Goal: Task Accomplishment & Management: Use online tool/utility

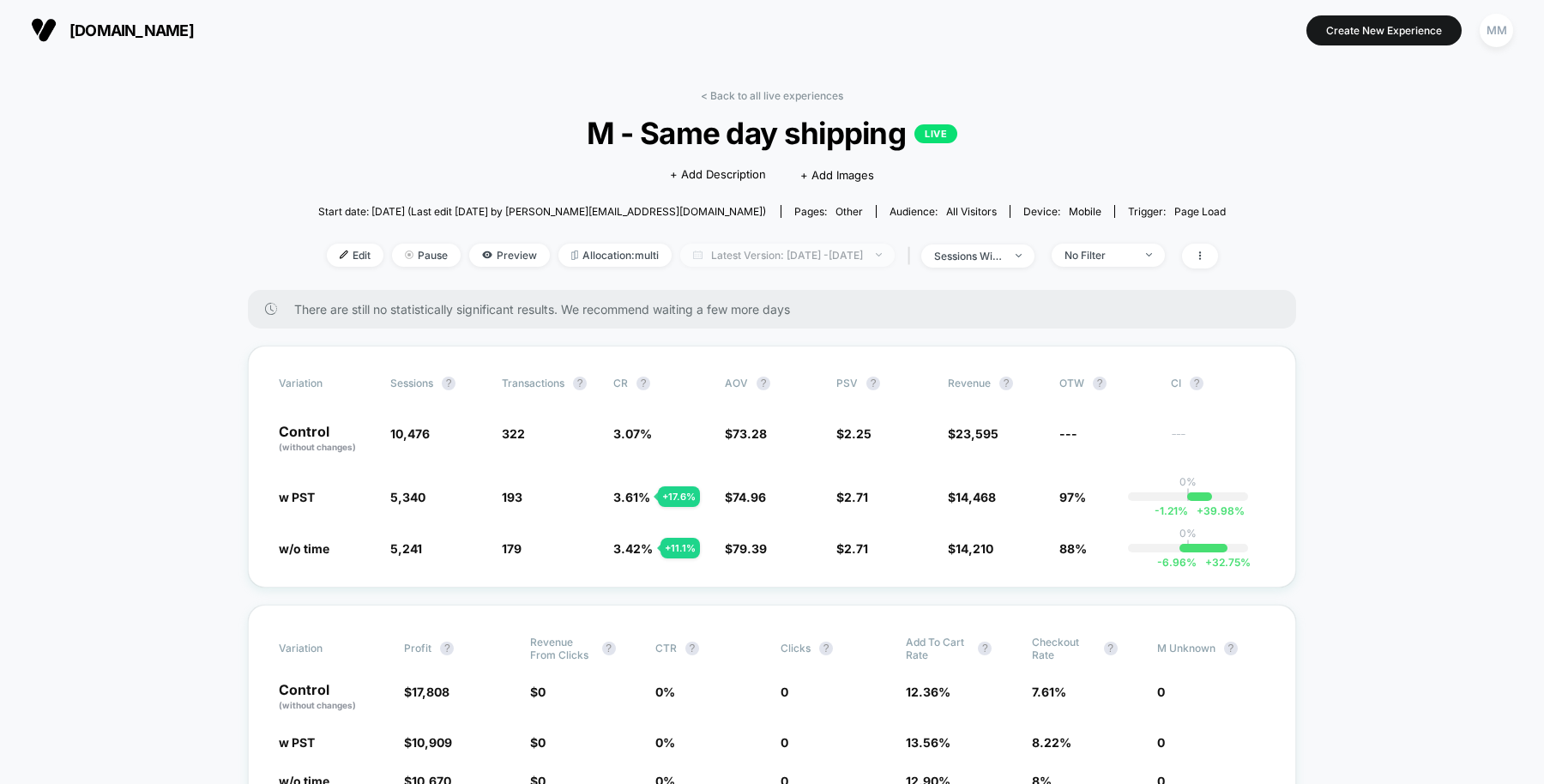
click at [793, 243] on span "Latest Version: [DATE] - [DATE]" at bounding box center [787, 255] width 214 height 23
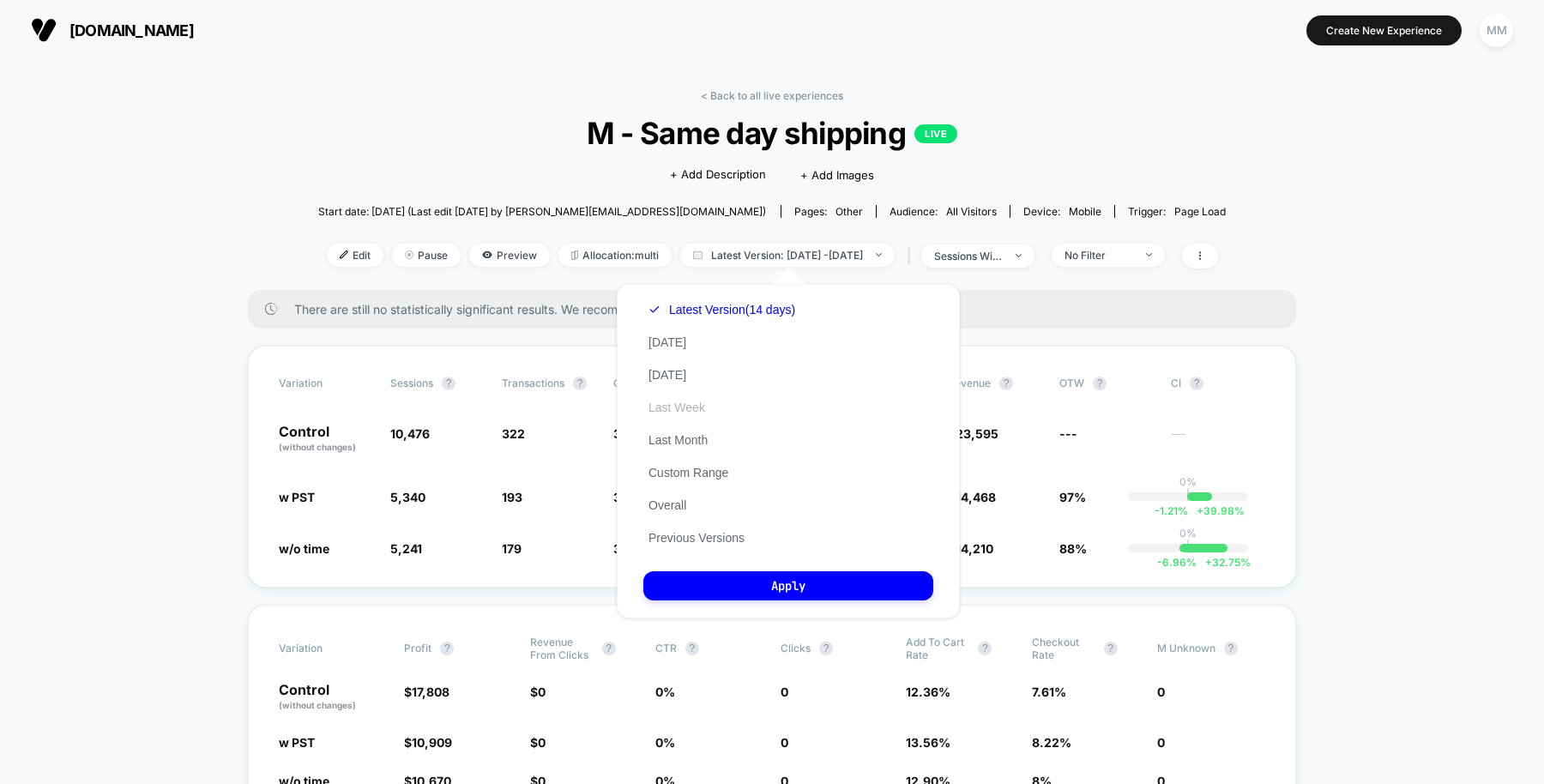
click at [683, 408] on button "Last Week" at bounding box center [676, 408] width 67 height 16
click at [831, 596] on button "Apply" at bounding box center [788, 586] width 290 height 29
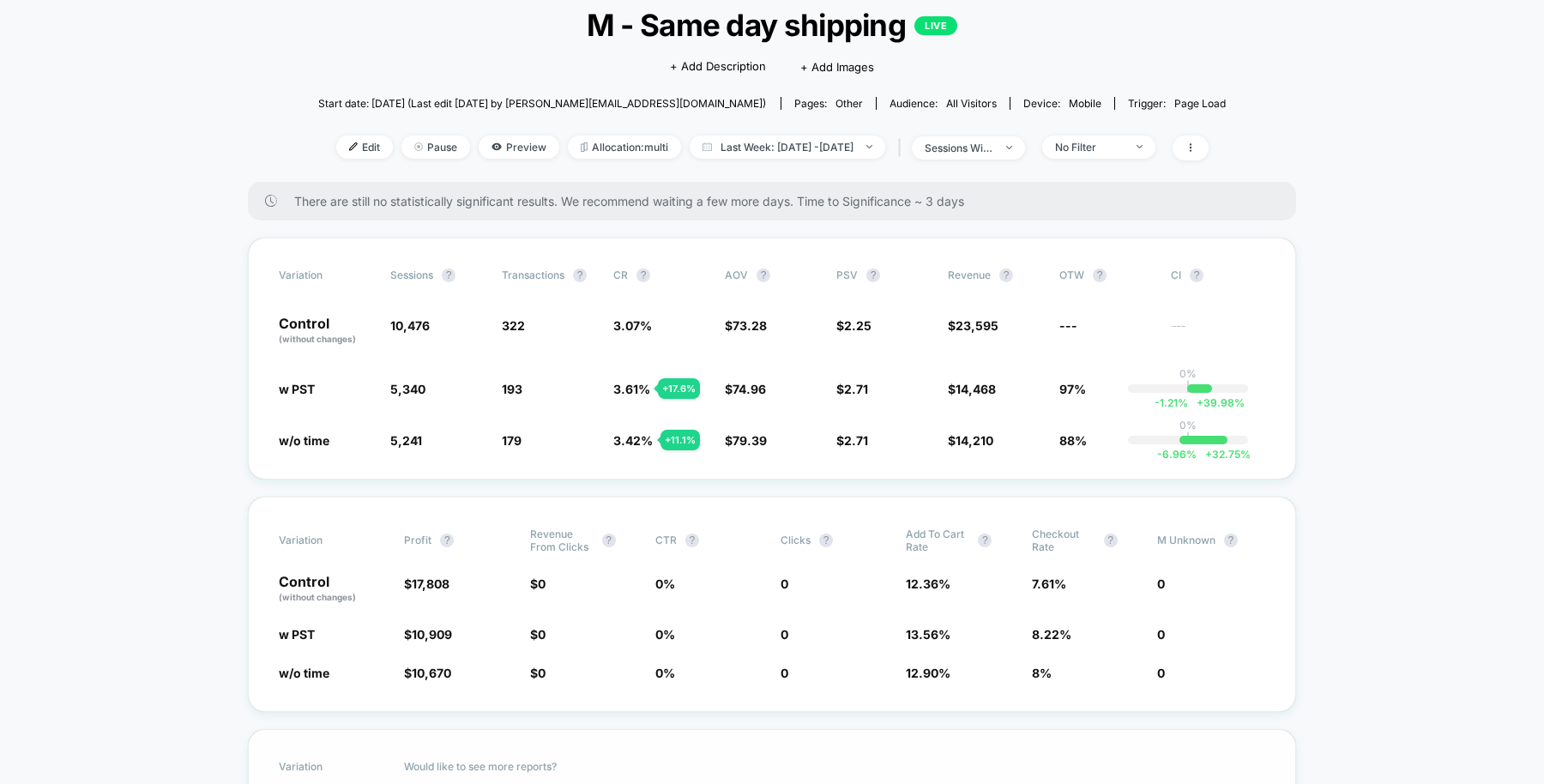
scroll to position [211, 0]
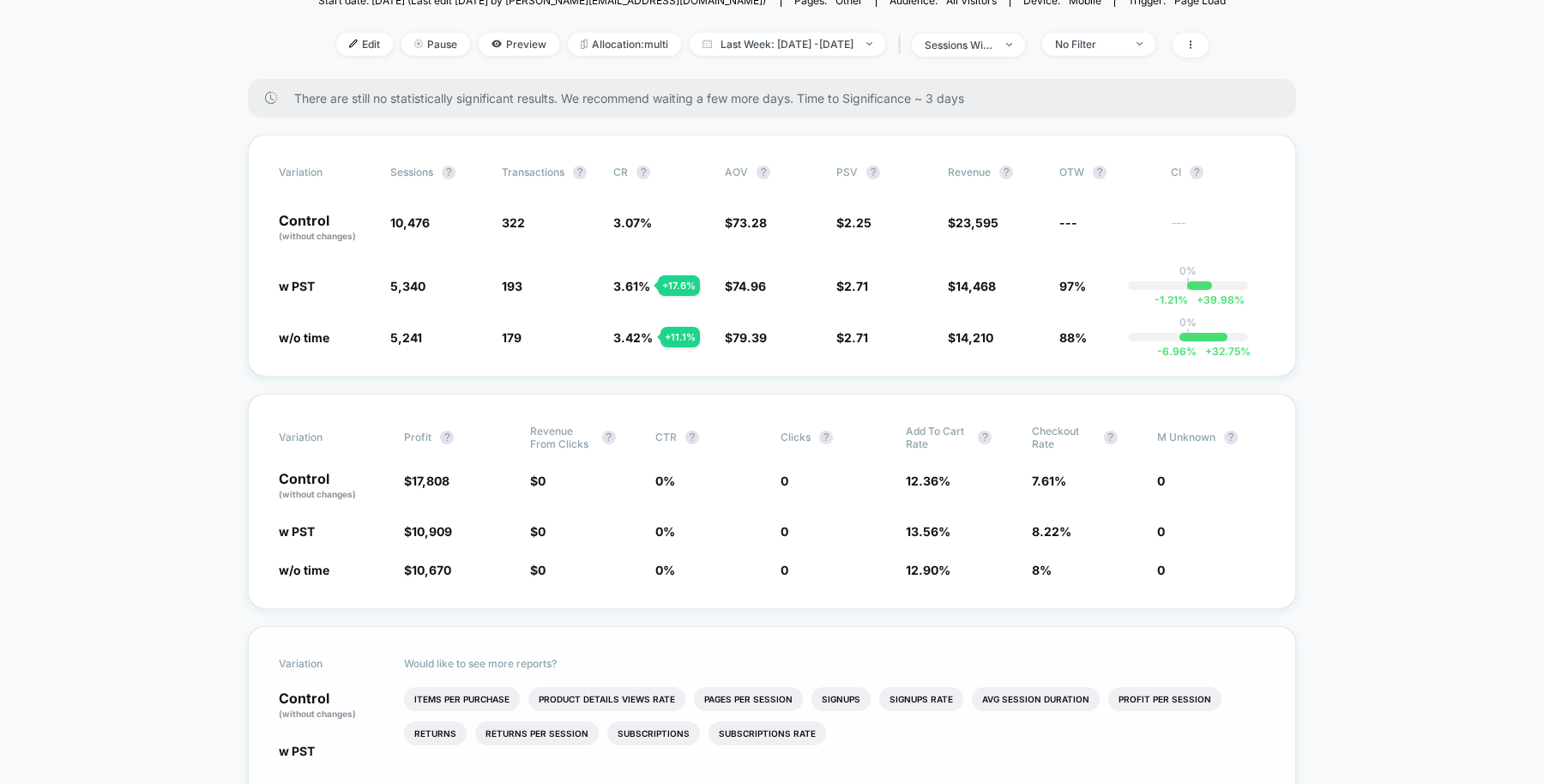
click at [831, 657] on p "Would like to see more reports?" at bounding box center [834, 662] width 861 height 13
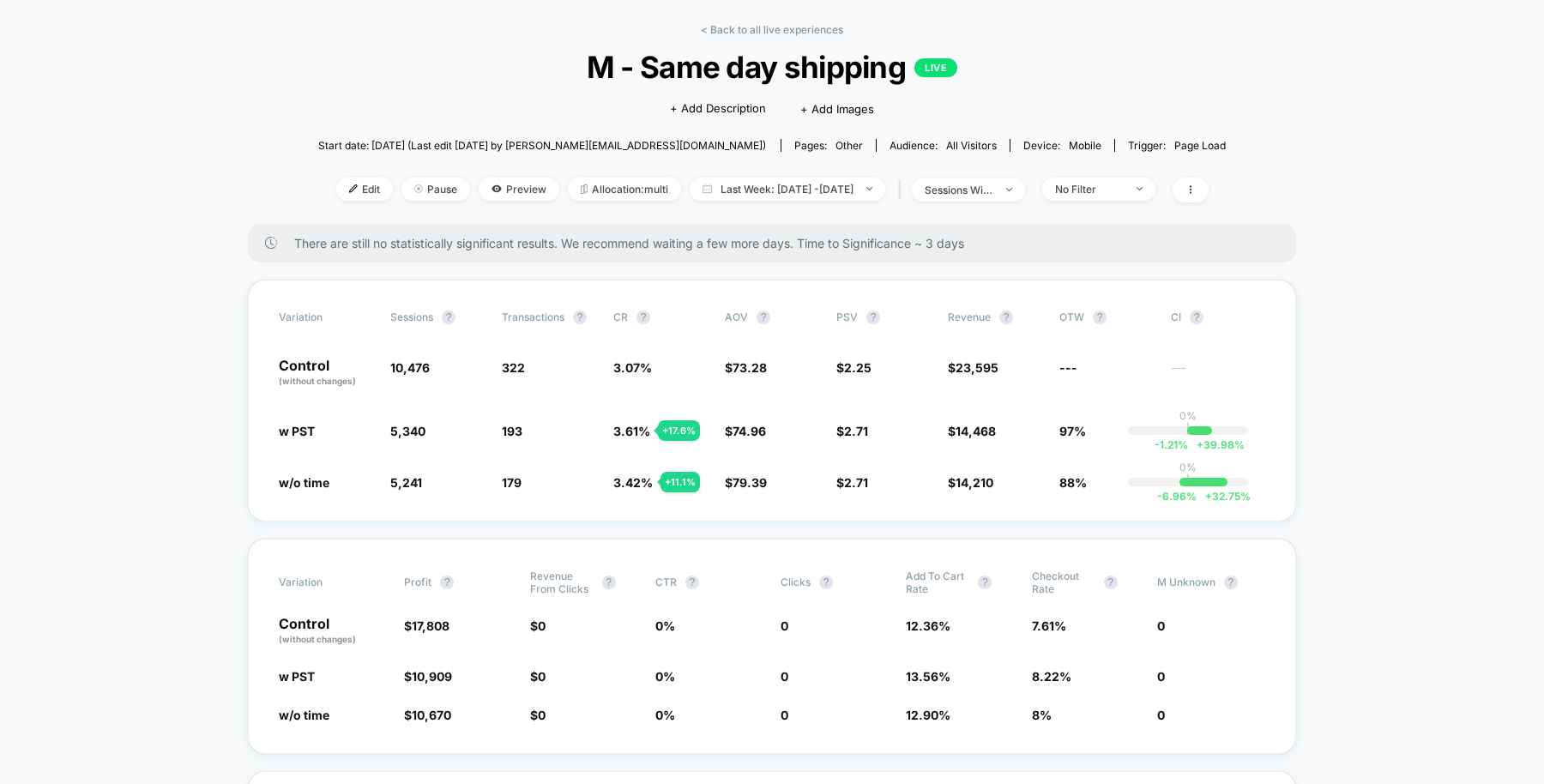
scroll to position [69, 0]
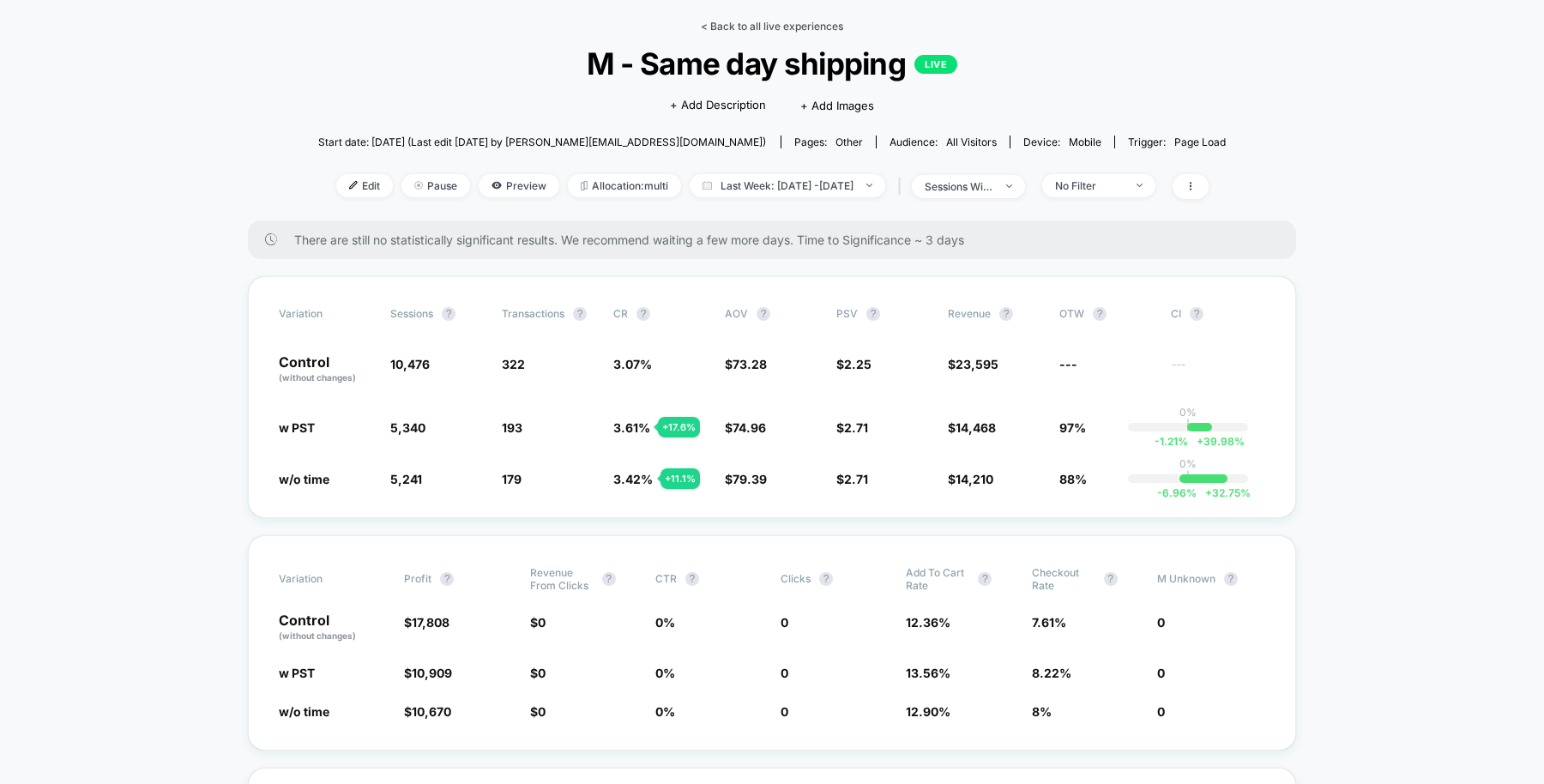
drag, startPoint x: 797, startPoint y: 19, endPoint x: 761, endPoint y: 28, distance: 37.1
drag, startPoint x: 761, startPoint y: 28, endPoint x: 747, endPoint y: 26, distance: 14.1
click at [747, 26] on link "< Back to all live experiences" at bounding box center [772, 25] width 142 height 13
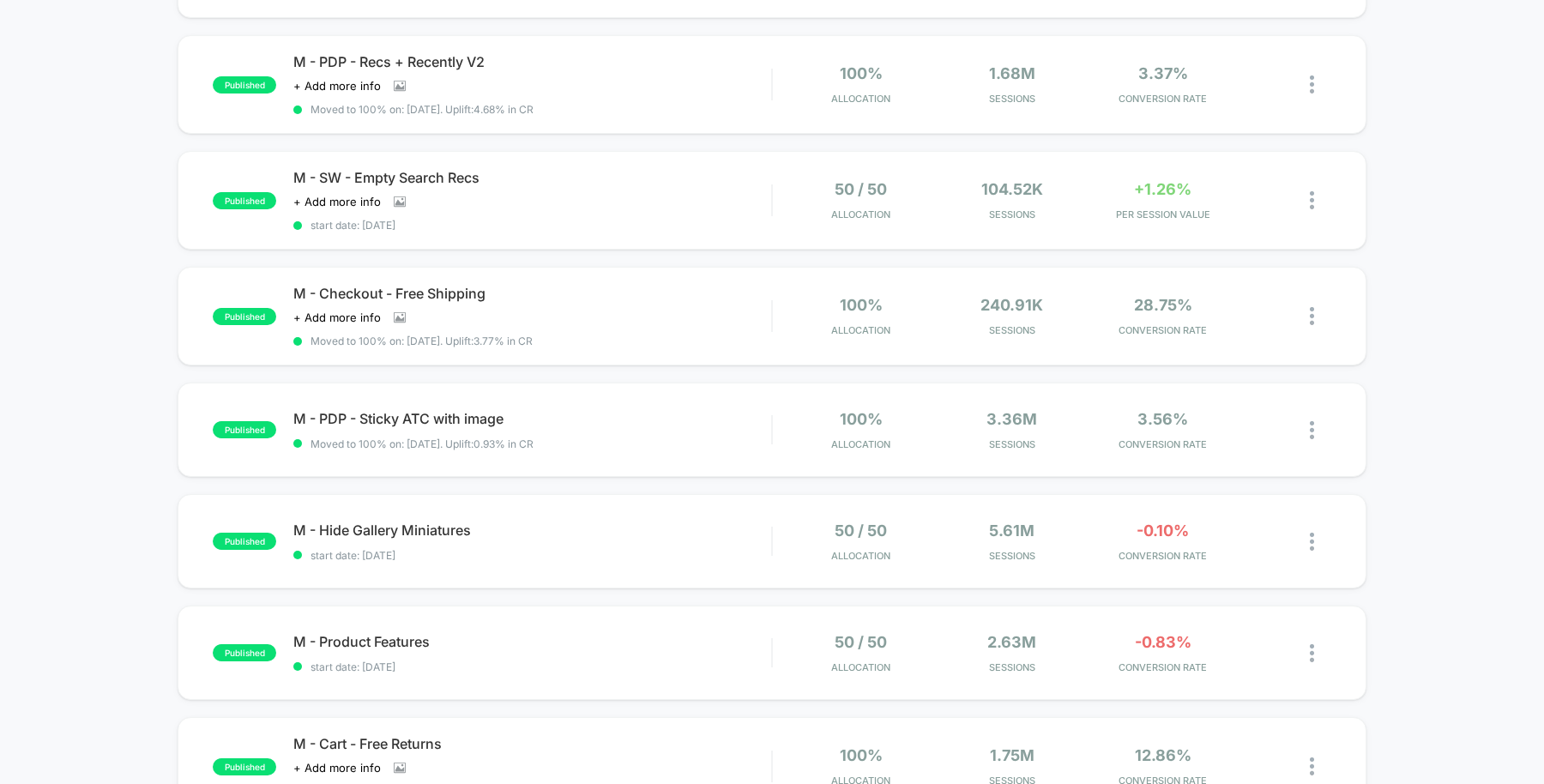
scroll to position [487, 0]
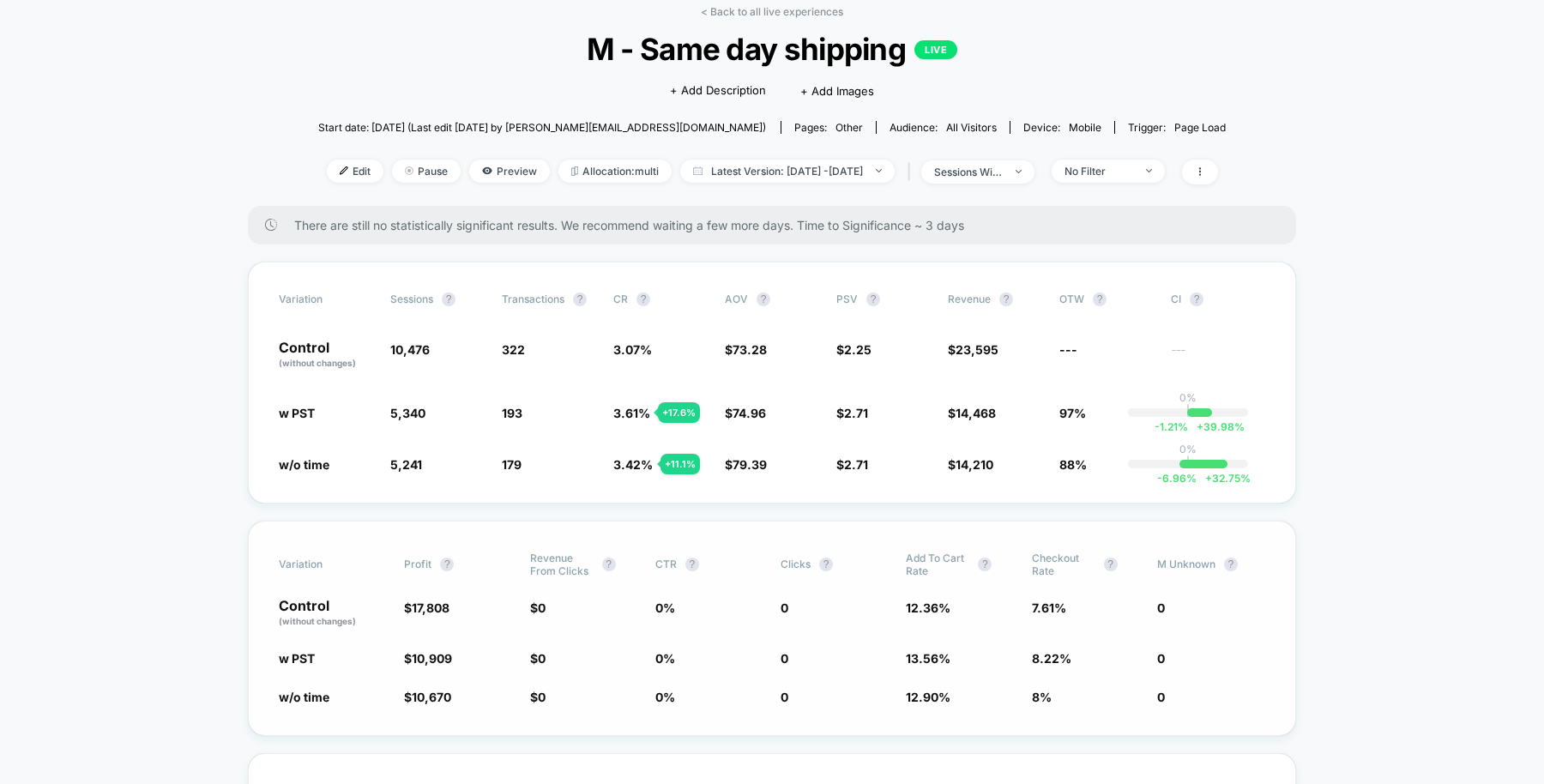
scroll to position [84, 0]
click at [327, 167] on span "Edit" at bounding box center [355, 172] width 56 height 23
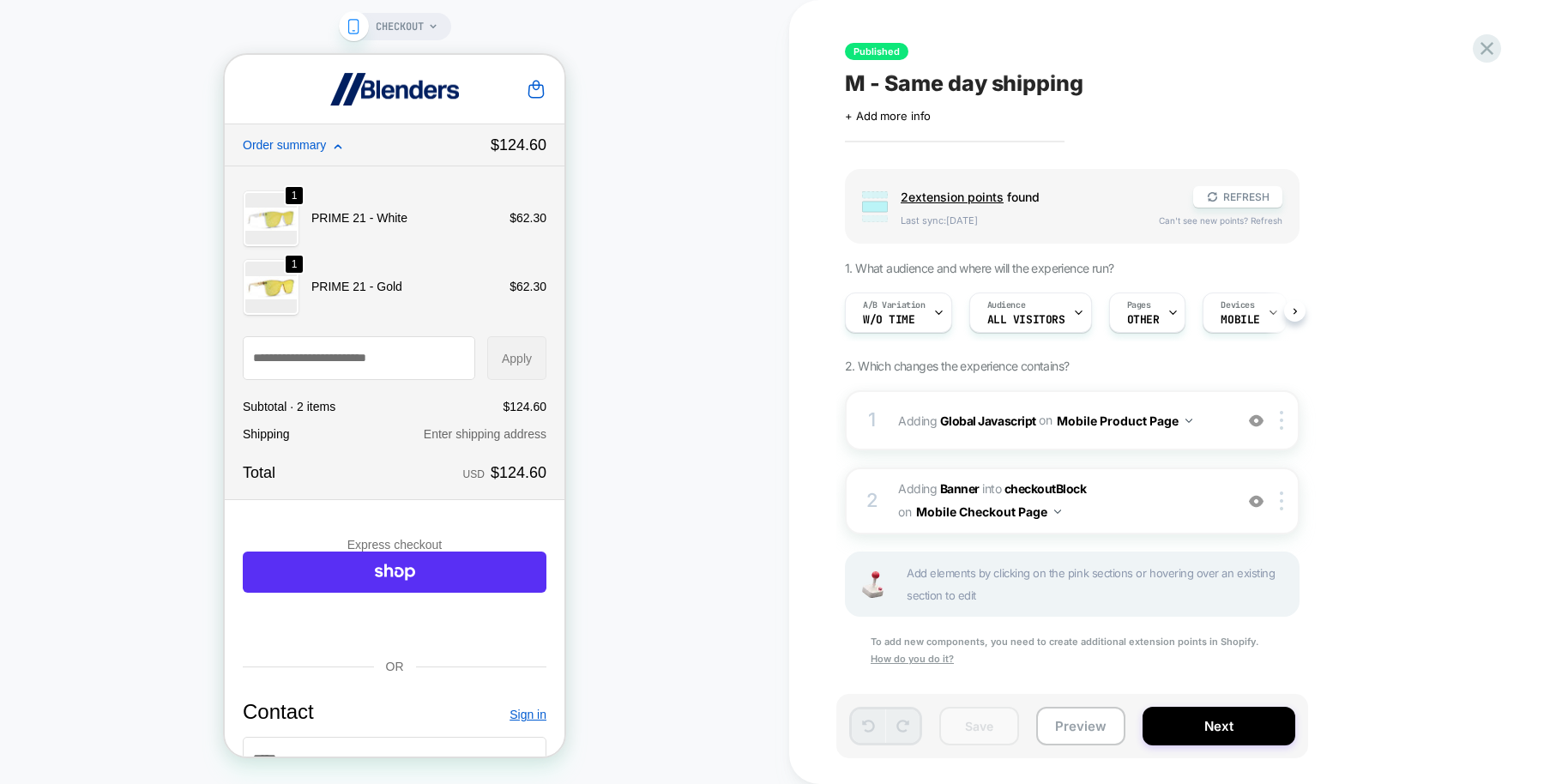
scroll to position [0, 1]
click at [990, 417] on b "Global Javascript" at bounding box center [987, 419] width 96 height 15
click at [952, 483] on b "Banner" at bounding box center [959, 488] width 40 height 15
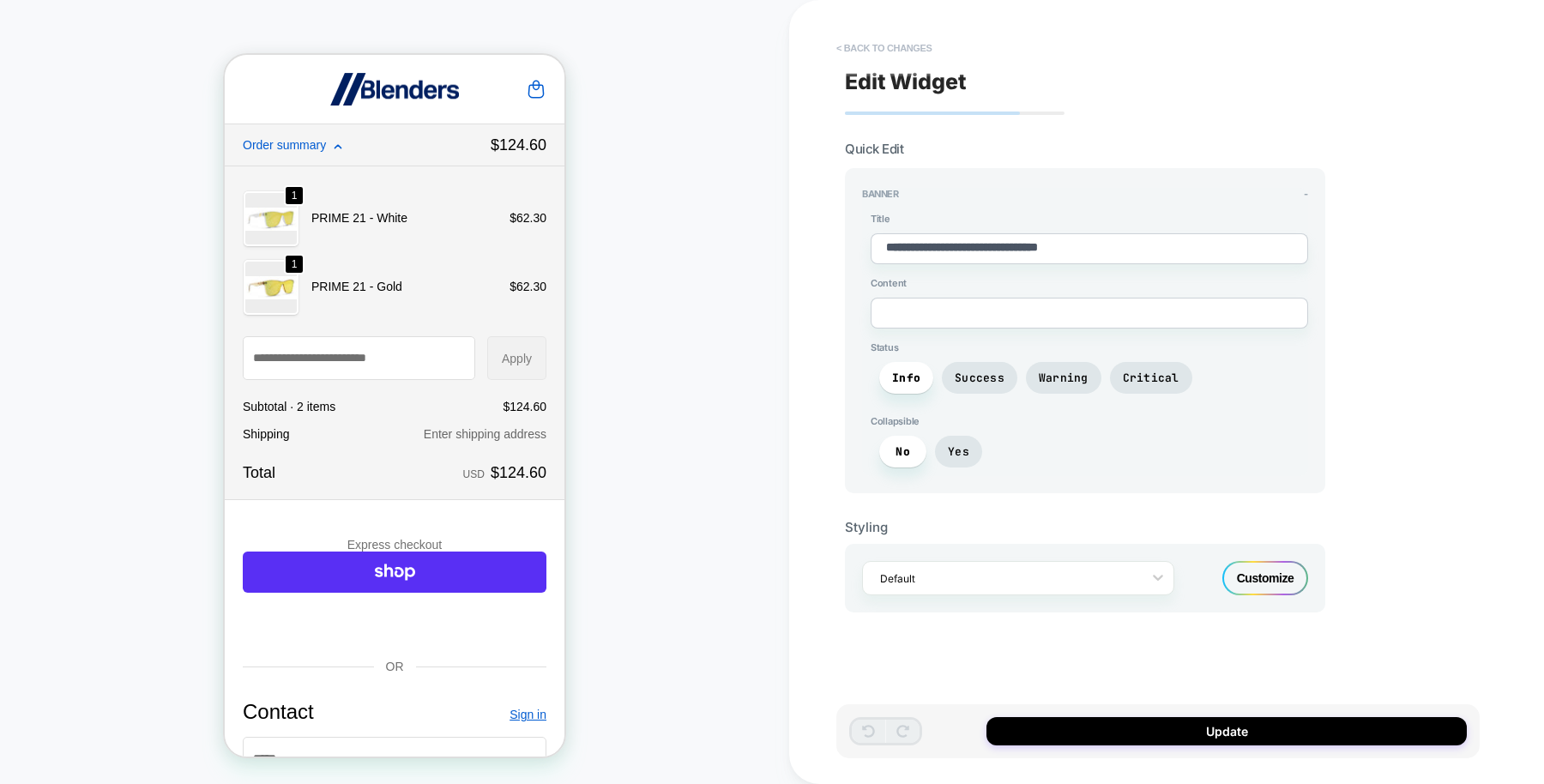
click at [882, 42] on button "< Back to changes" at bounding box center [884, 48] width 113 height 27
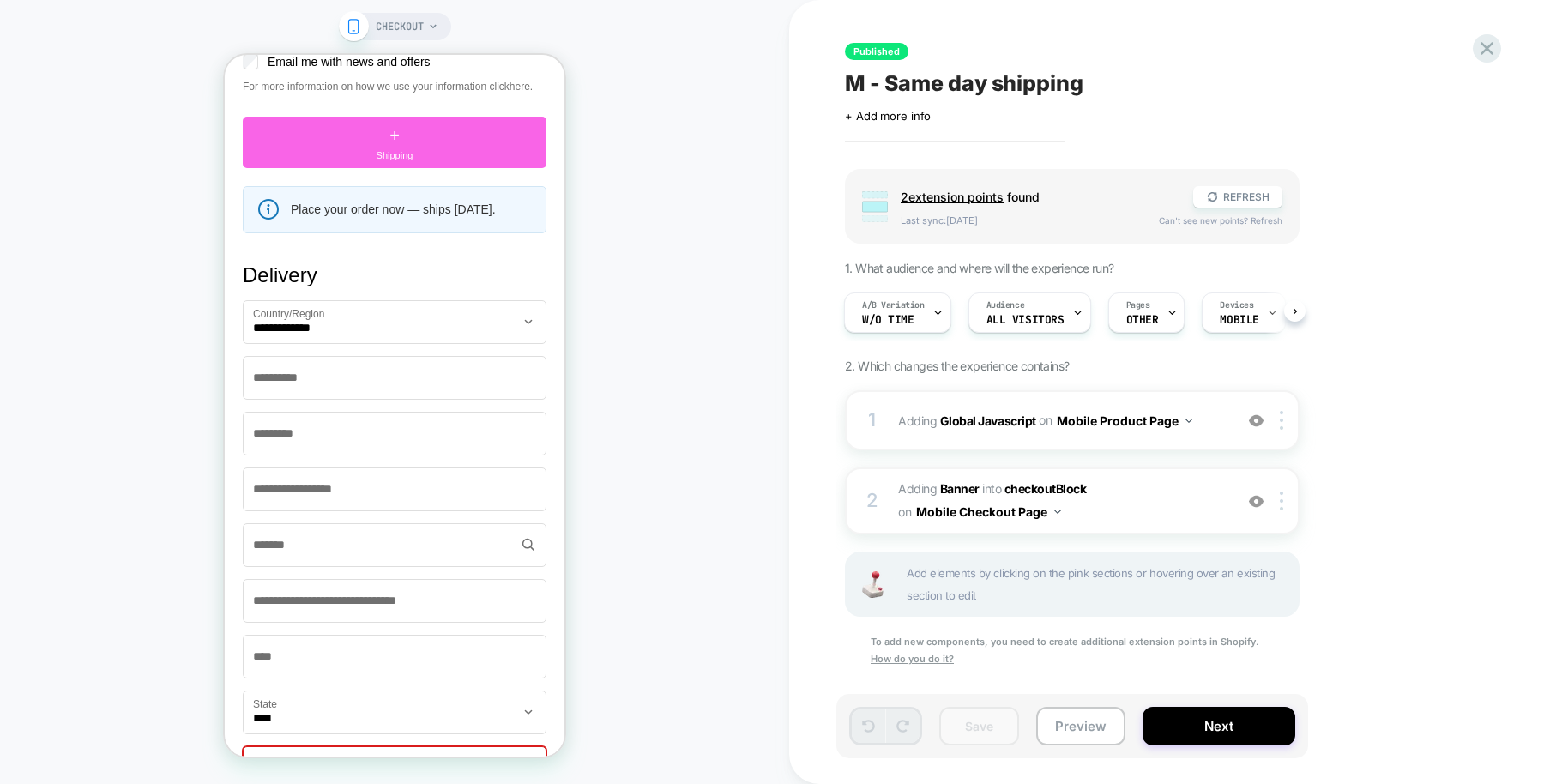
scroll to position [723, 0]
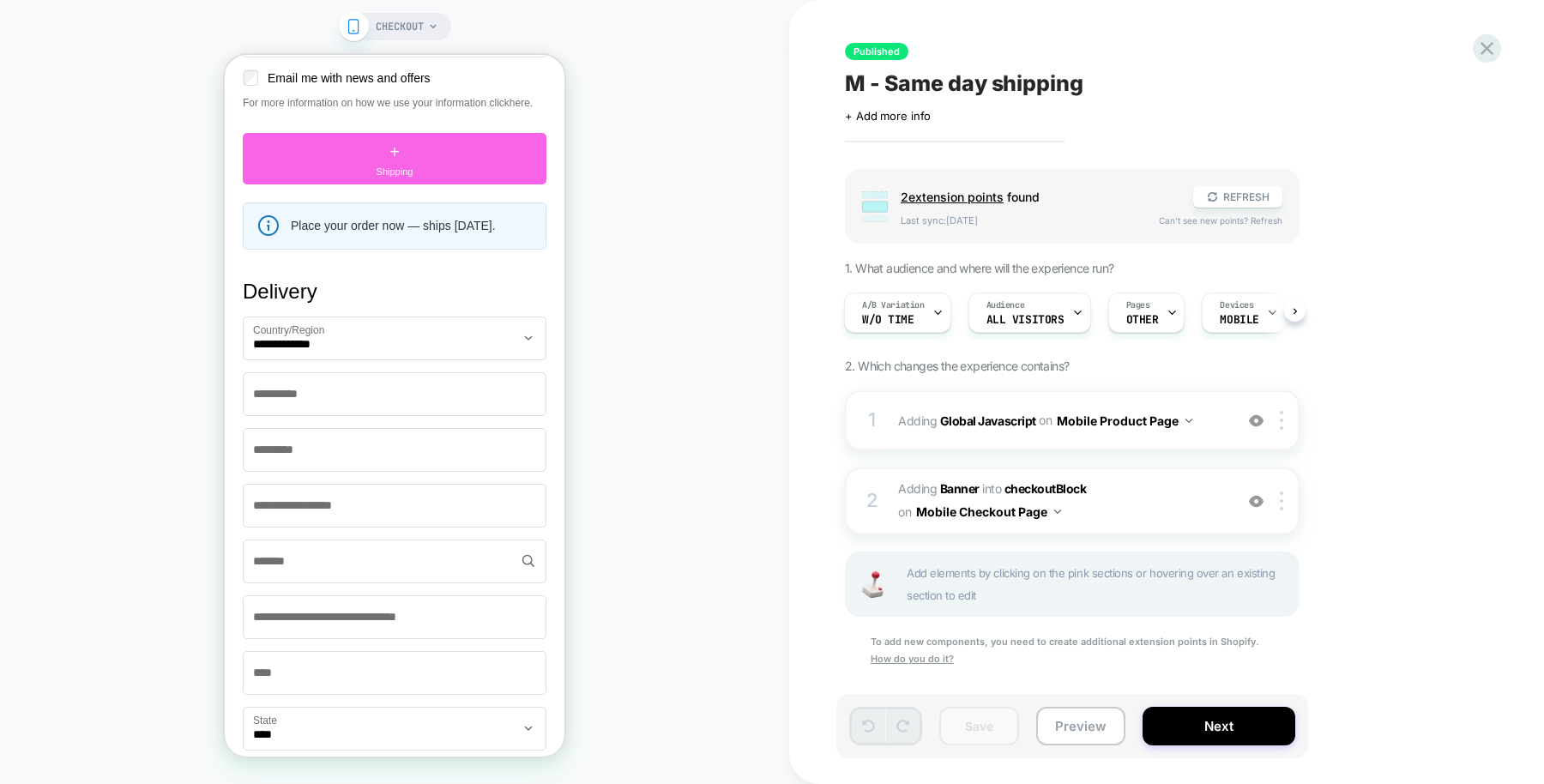
click at [429, 30] on icon at bounding box center [433, 26] width 11 height 11
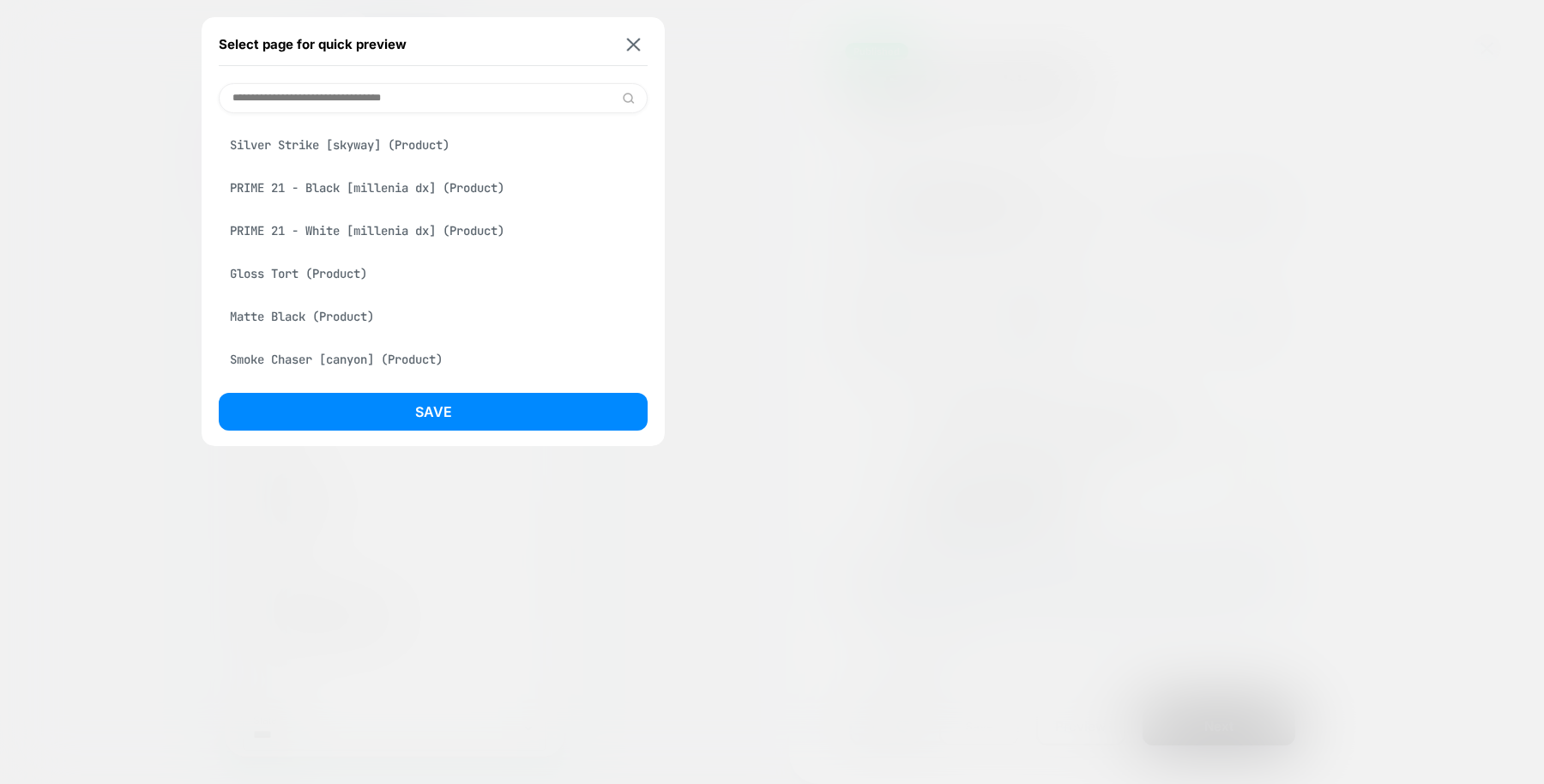
scroll to position [560, 0]
click at [436, 195] on div "PRIME 21 - Black [millenia dx] (Product)" at bounding box center [433, 187] width 429 height 33
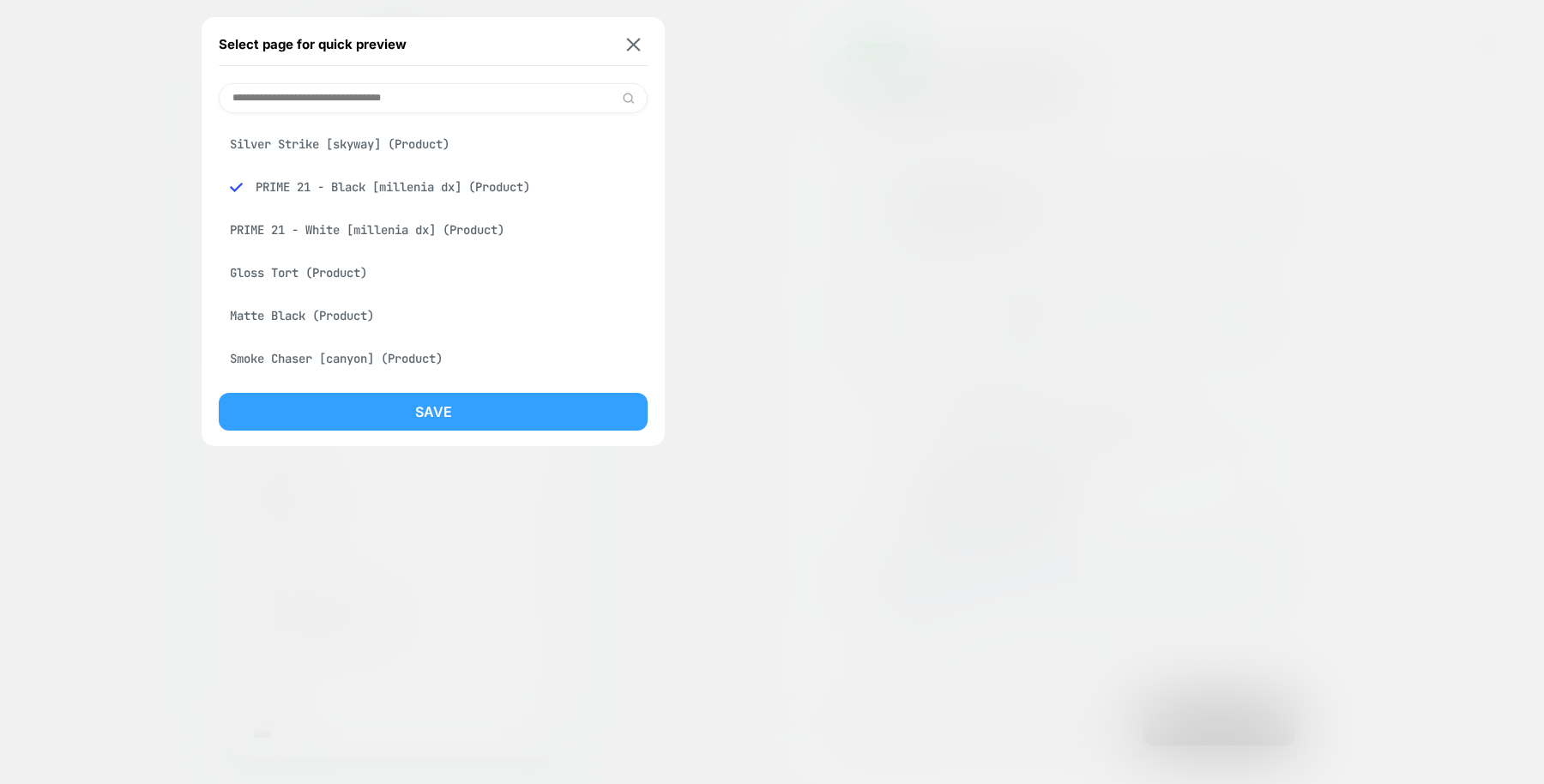
click at [475, 415] on button "Save" at bounding box center [433, 411] width 429 height 38
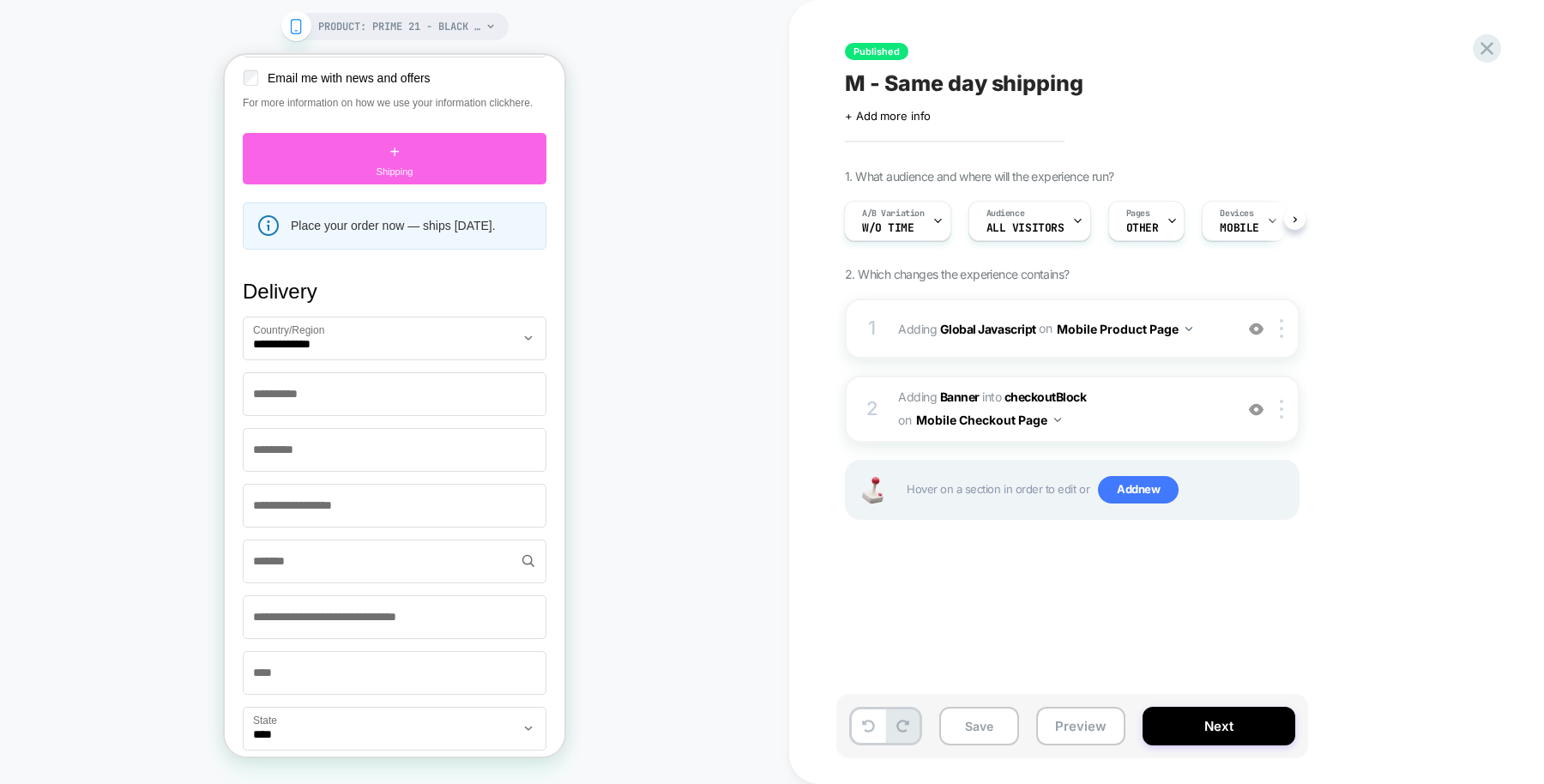
scroll to position [0, 2]
click at [951, 326] on b "Global Javascript" at bounding box center [987, 328] width 96 height 15
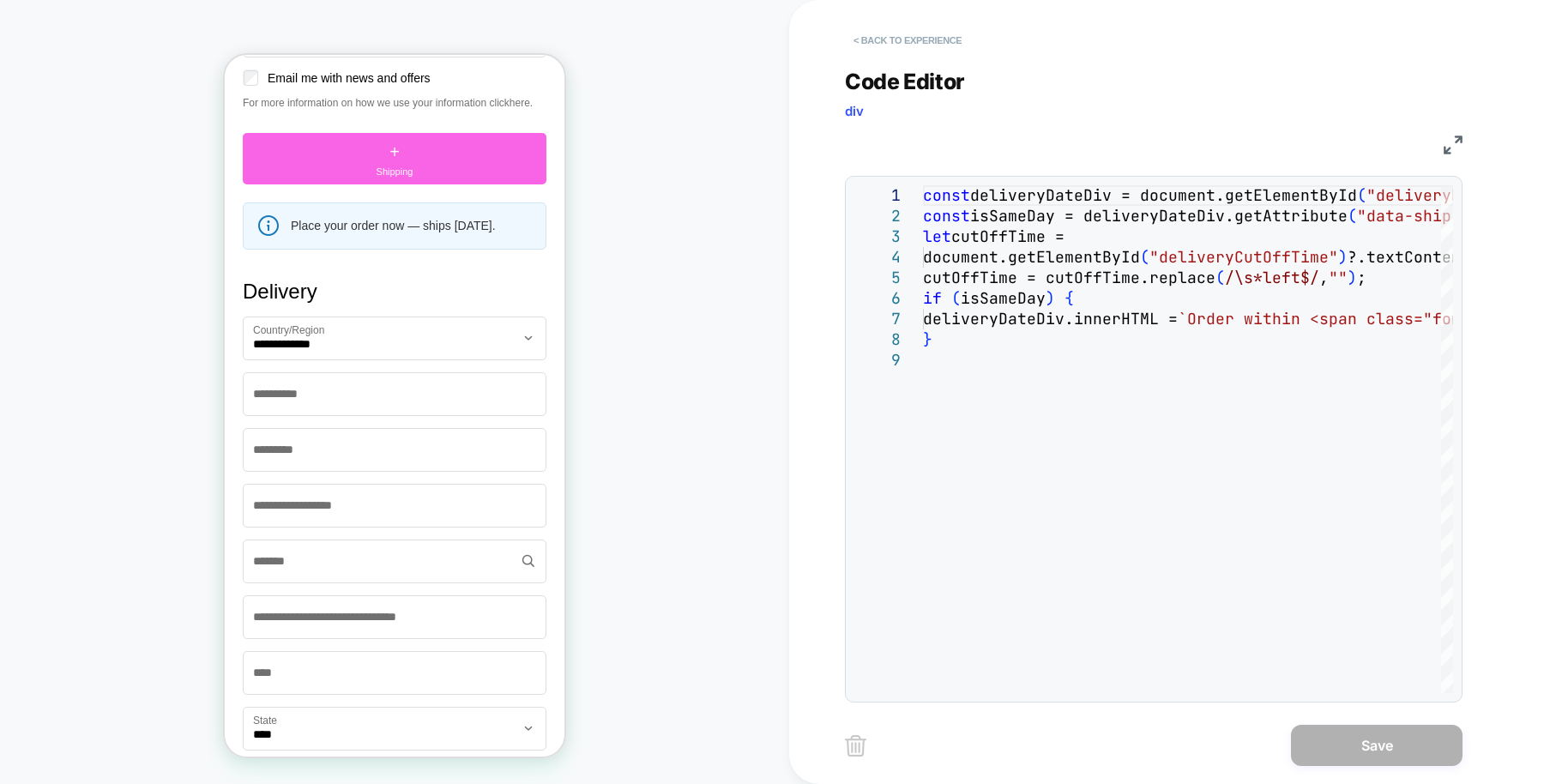
click at [881, 40] on button "< Back to experience" at bounding box center [908, 40] width 126 height 27
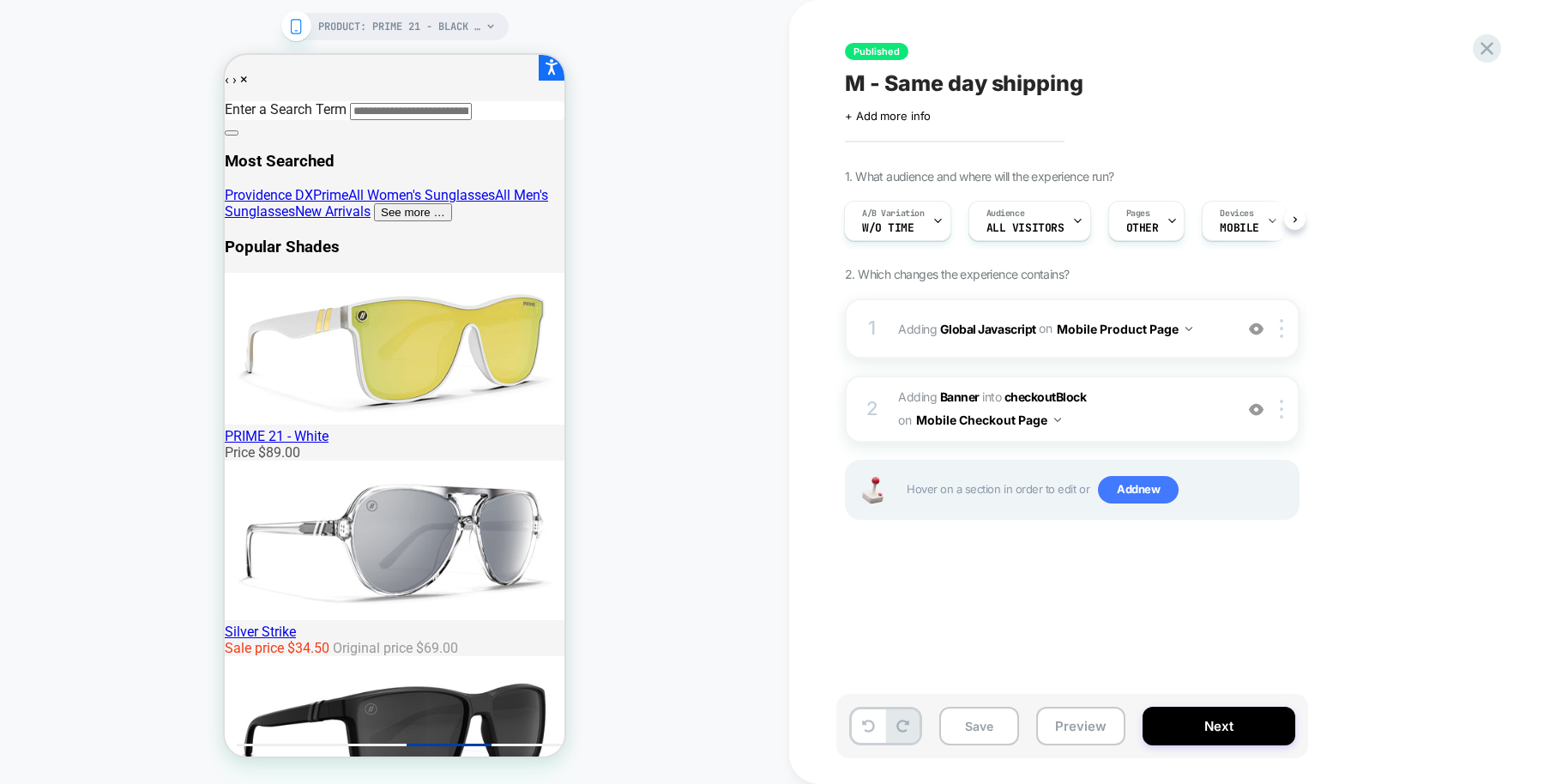
scroll to position [0, 0]
click at [1490, 53] on icon at bounding box center [1488, 49] width 23 height 23
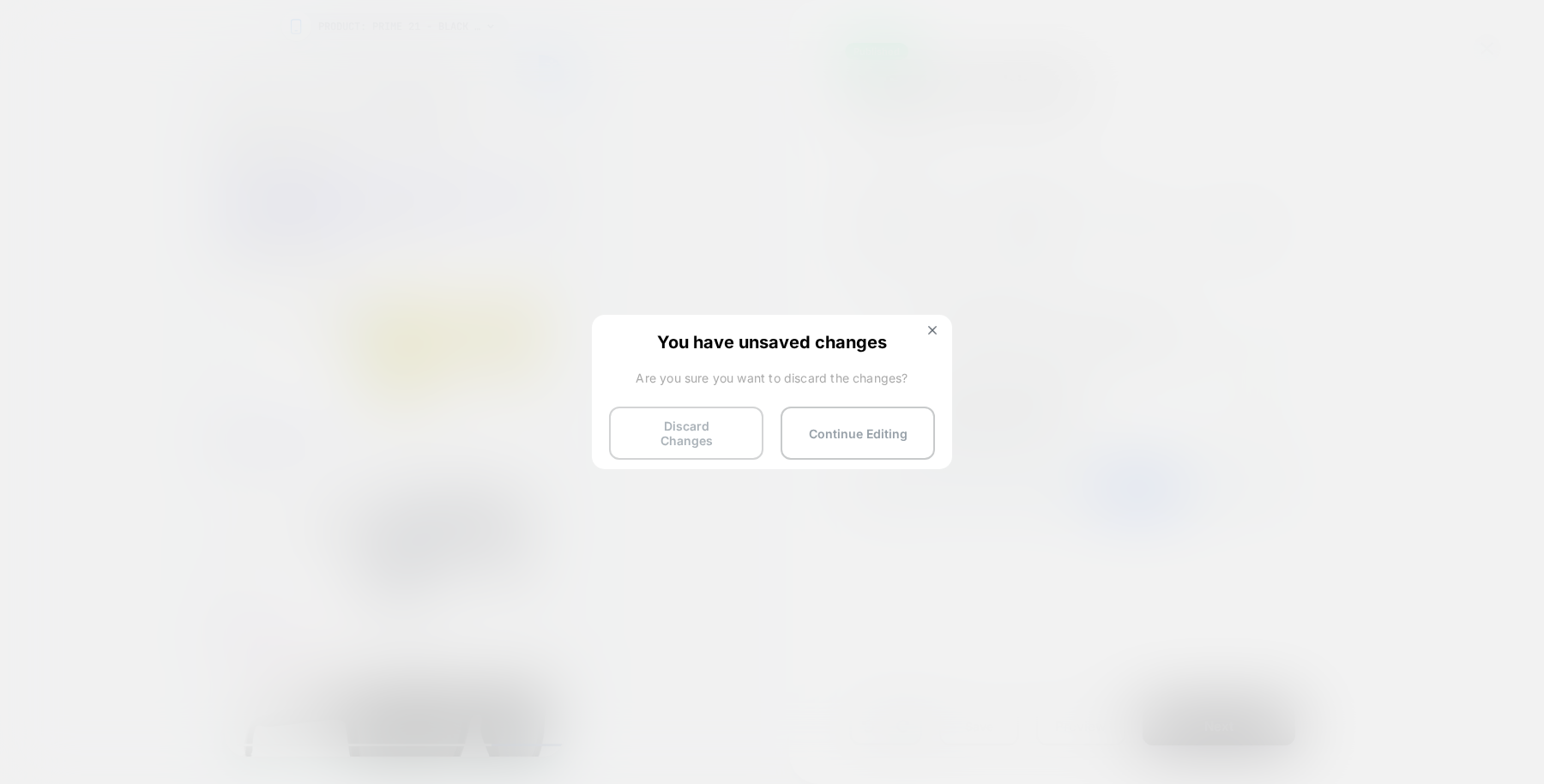
click at [736, 427] on button "Discard Changes" at bounding box center [686, 433] width 155 height 53
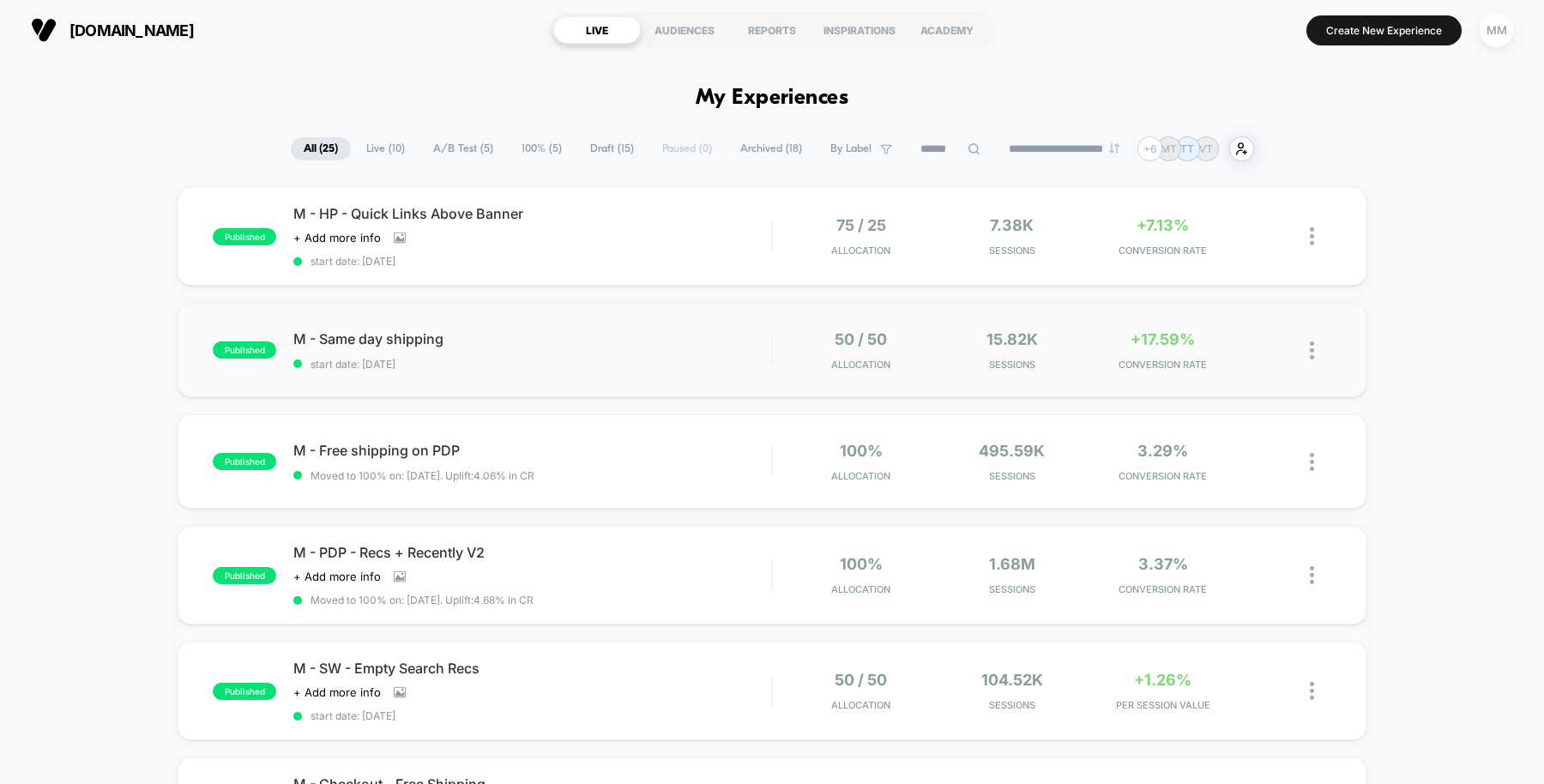
click at [583, 345] on div "M - Same day shipping start date: [DATE]" at bounding box center [532, 349] width 478 height 40
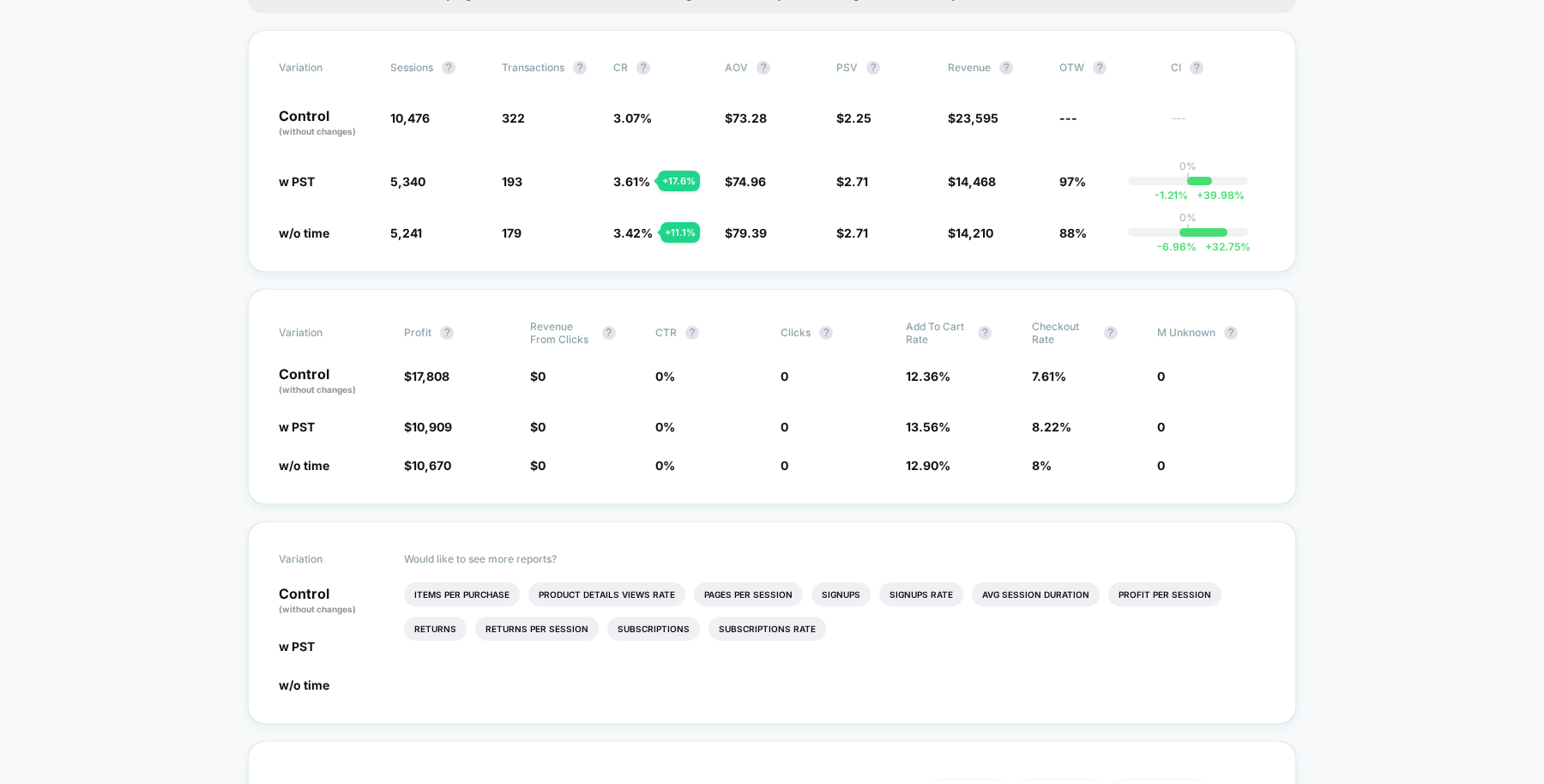
scroll to position [317, 0]
